Goal: Task Accomplishment & Management: Use online tool/utility

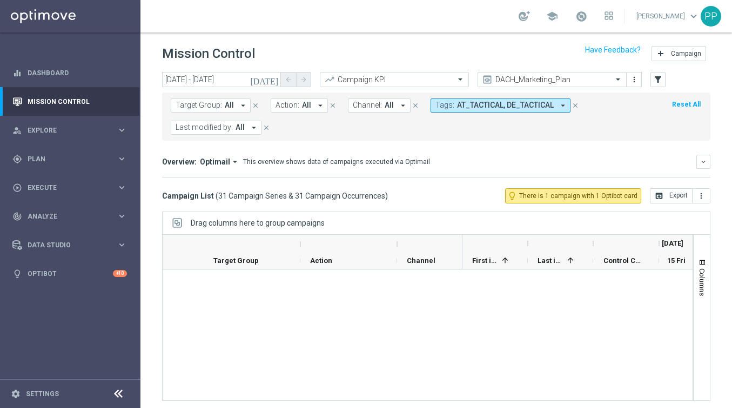
scroll to position [1182, 0]
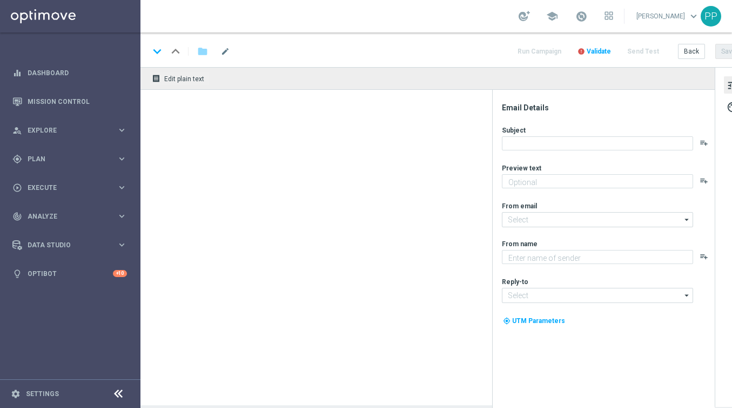
type textarea "5 € Kombiwette setzen und 5 € Gratiswette erhalten"
type input "mail@crm.lottoland.com"
type textarea "Lottoland"
type input "service@lottoland.com"
